Goal: Find specific page/section: Find specific page/section

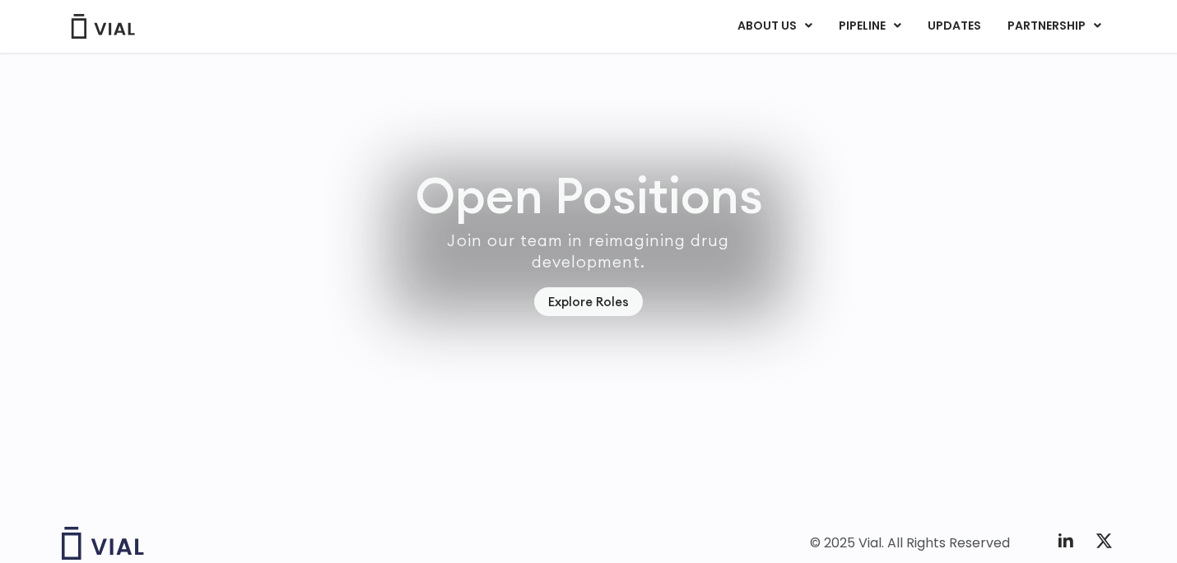
scroll to position [4847, 0]
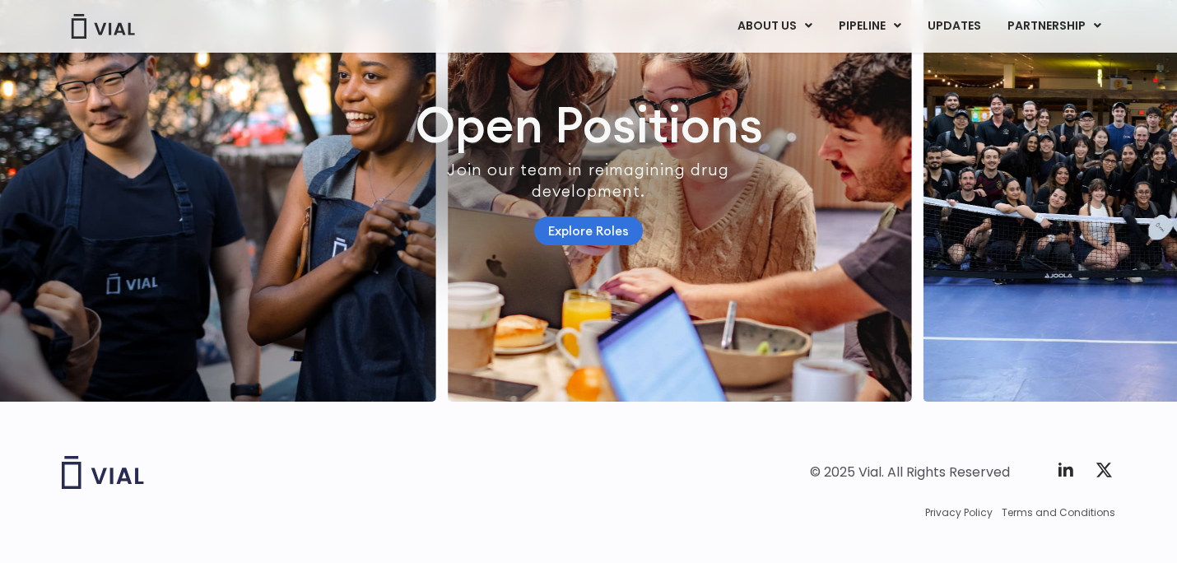
click at [596, 217] on link "Explore Roles" at bounding box center [588, 231] width 109 height 29
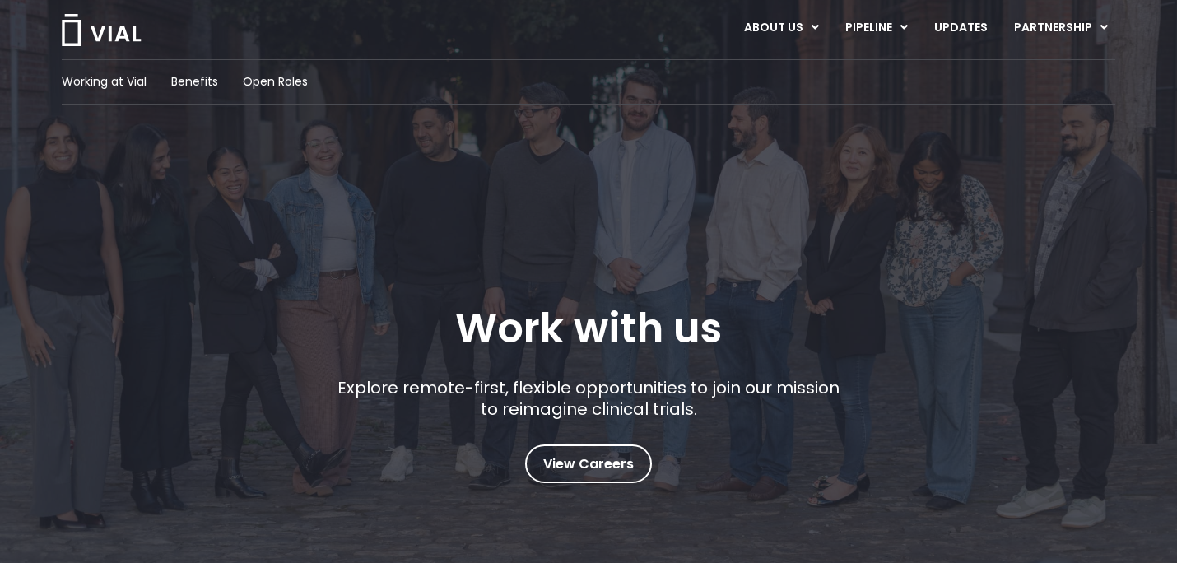
scroll to position [37, 0]
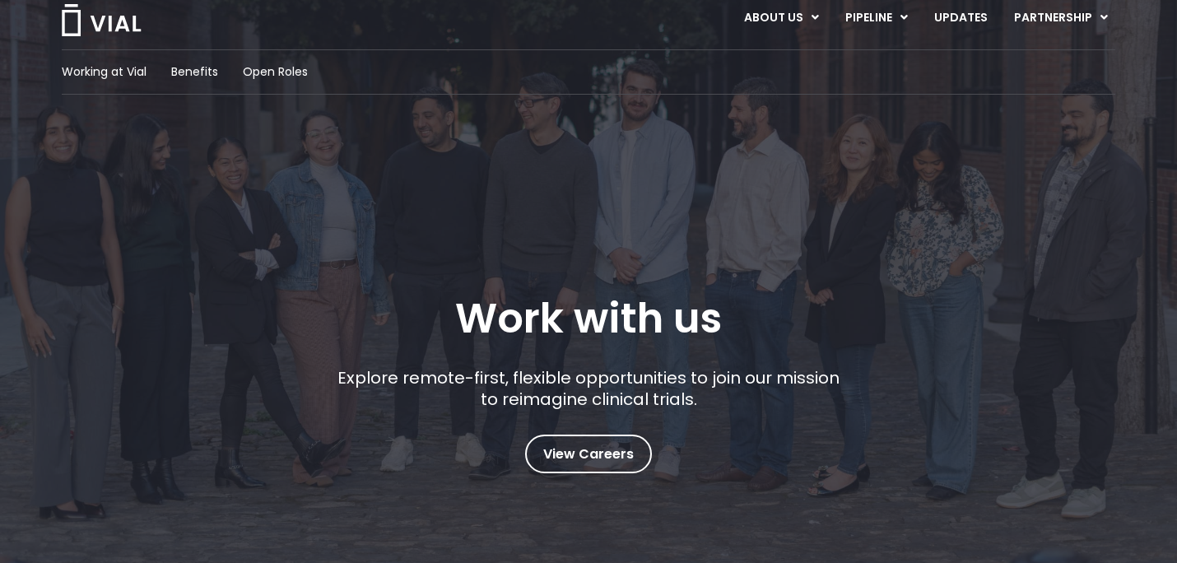
click at [583, 480] on div "Working at Vial Benefits Open Roles Work with us Explore remote-first, flexible…" at bounding box center [588, 300] width 1177 height 675
click at [583, 451] on span "View Careers" at bounding box center [588, 454] width 91 height 21
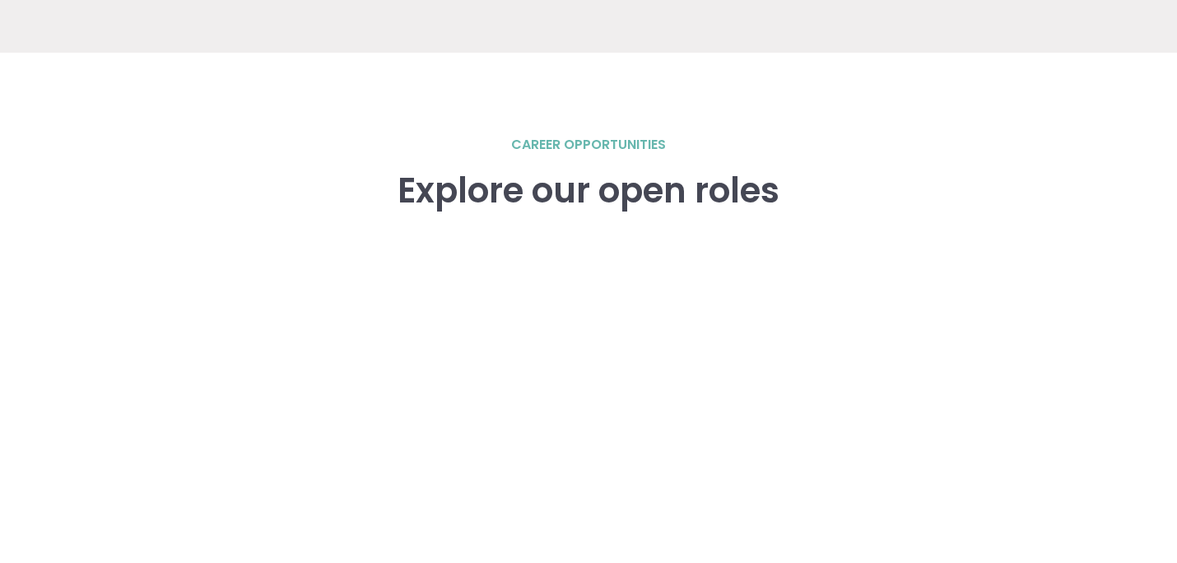
scroll to position [2369, 0]
